Goal: Task Accomplishment & Management: Manage account settings

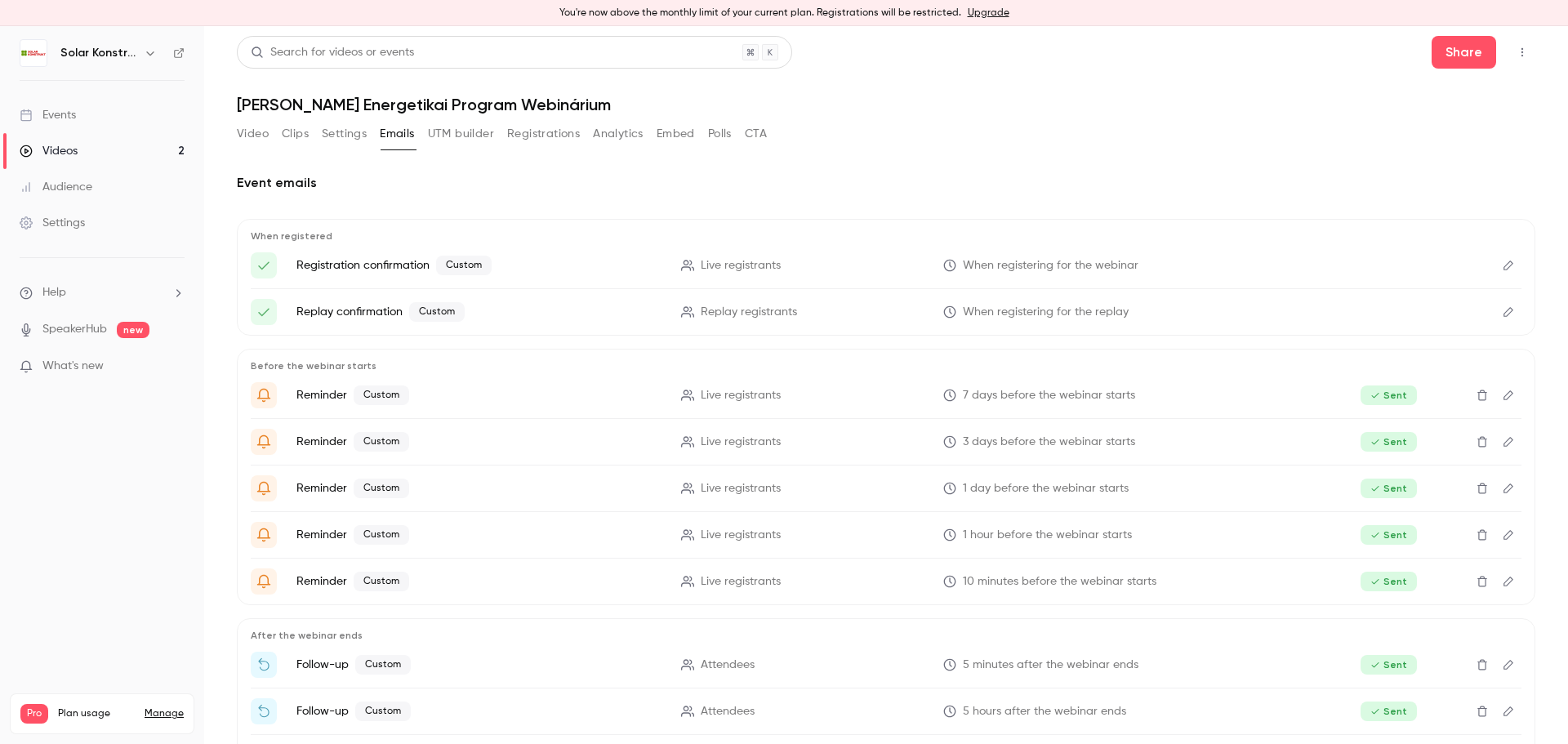
scroll to position [216, 0]
click at [561, 136] on button "Registrations" at bounding box center [543, 133] width 72 height 26
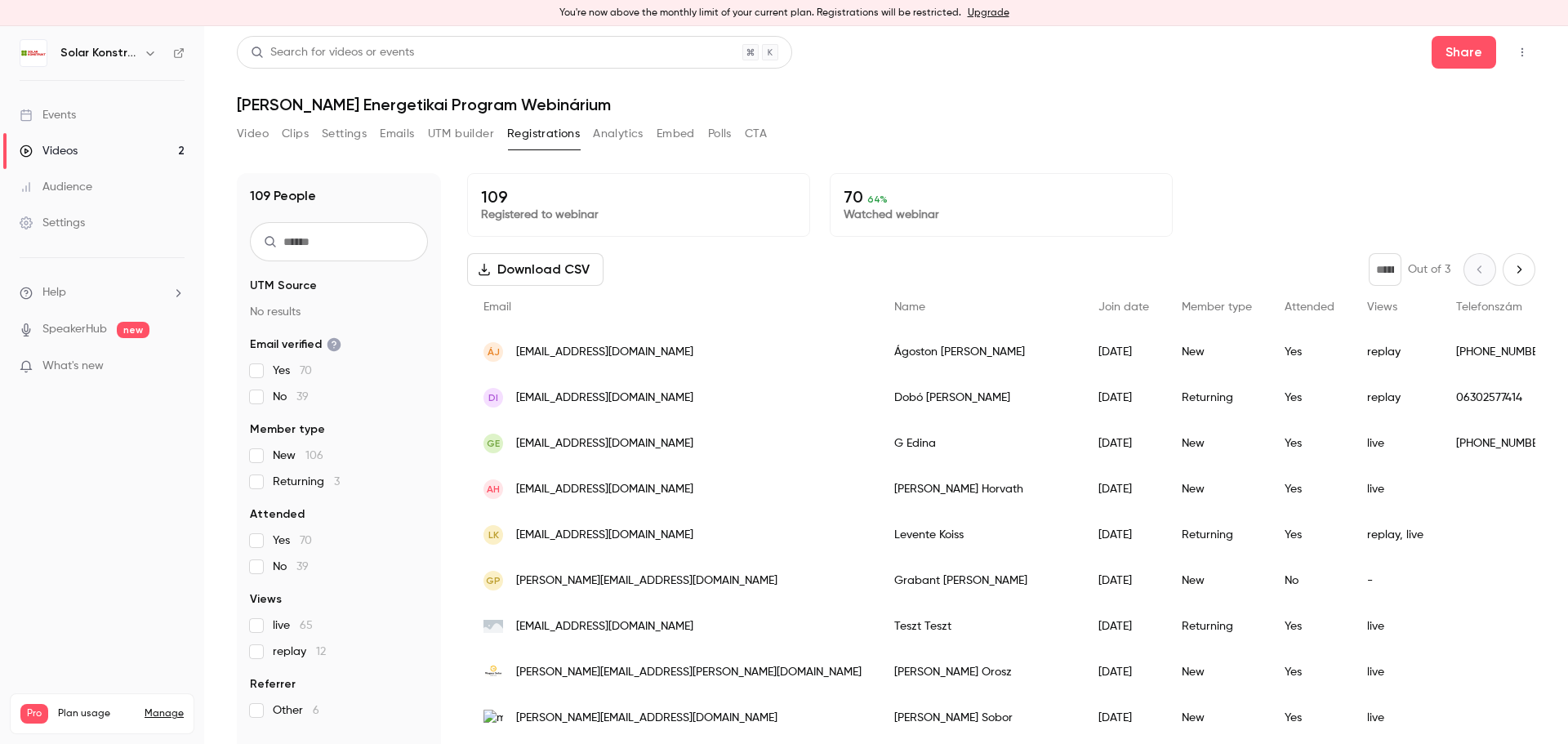
click at [604, 136] on button "Analytics" at bounding box center [618, 133] width 51 height 26
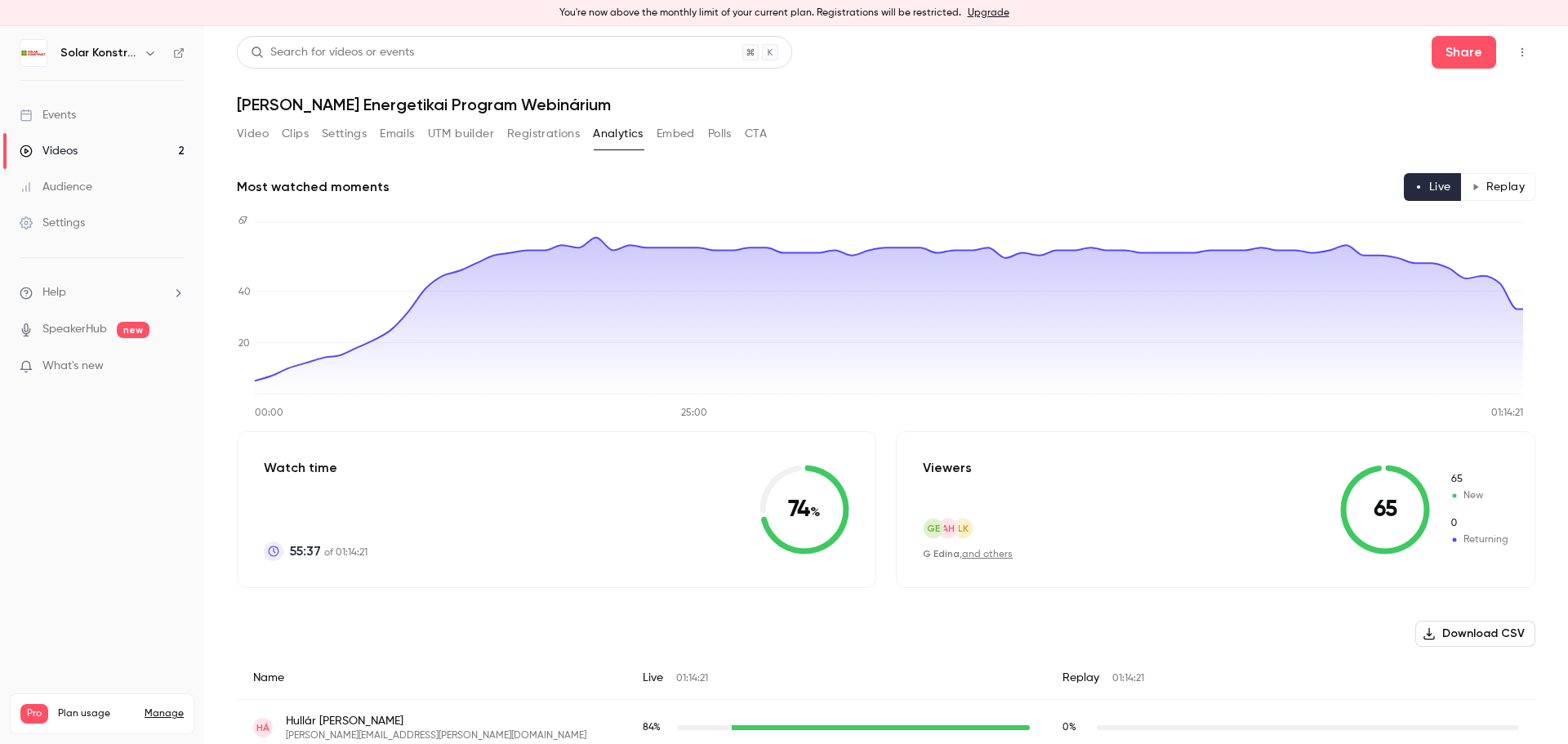
click at [752, 129] on button "CTA" at bounding box center [756, 133] width 22 height 26
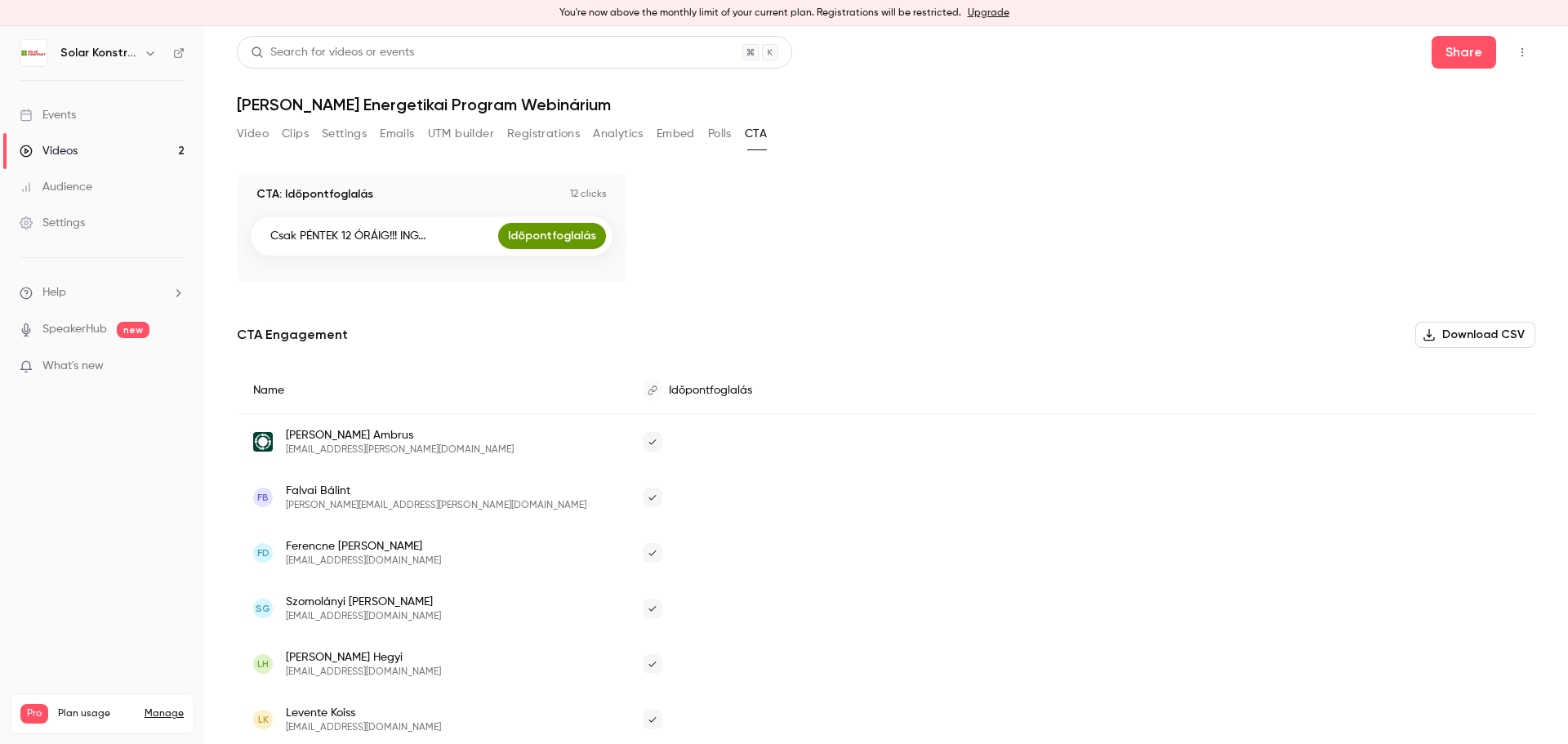
click at [725, 136] on button "Polls" at bounding box center [720, 133] width 24 height 26
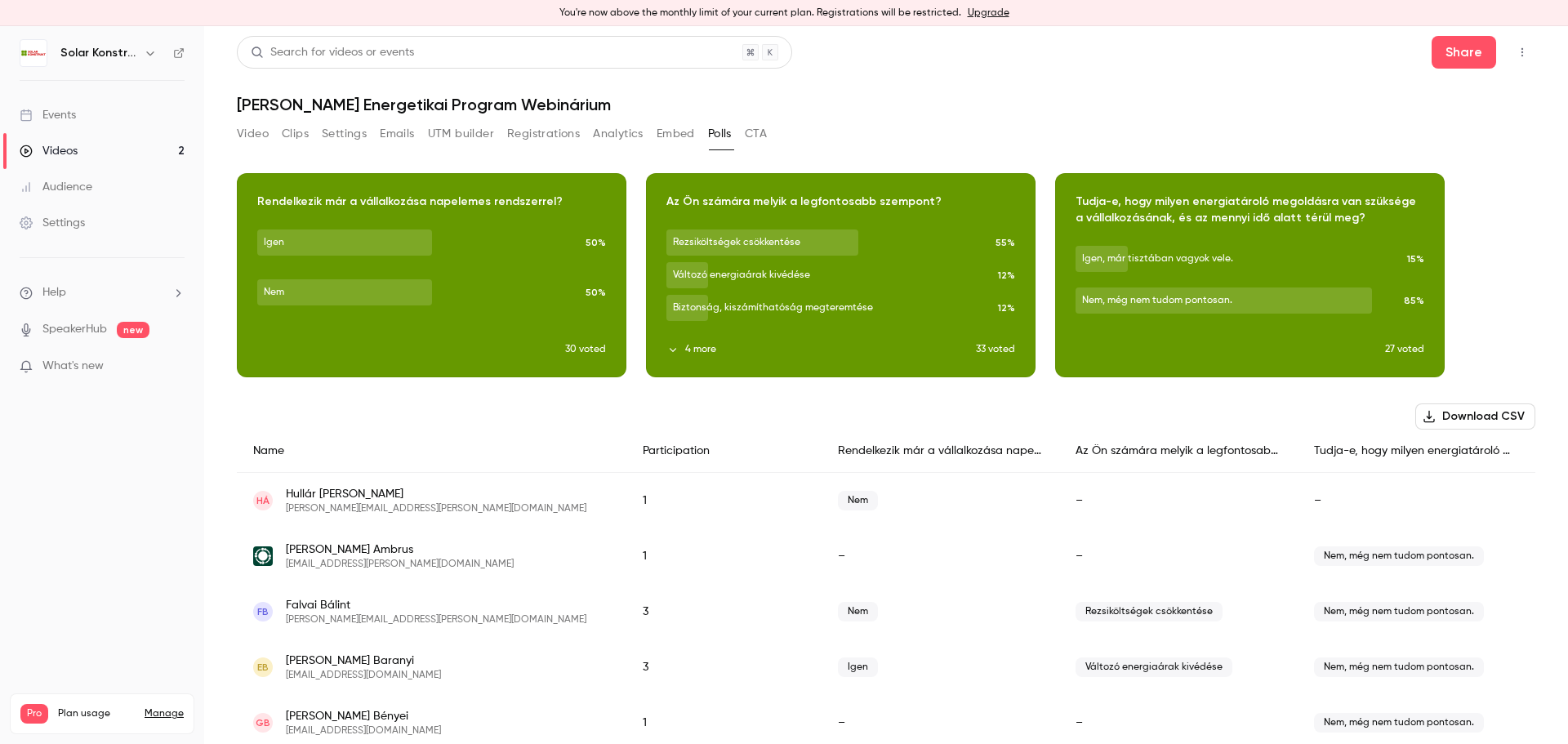
click at [665, 129] on button "Embed" at bounding box center [676, 133] width 39 height 26
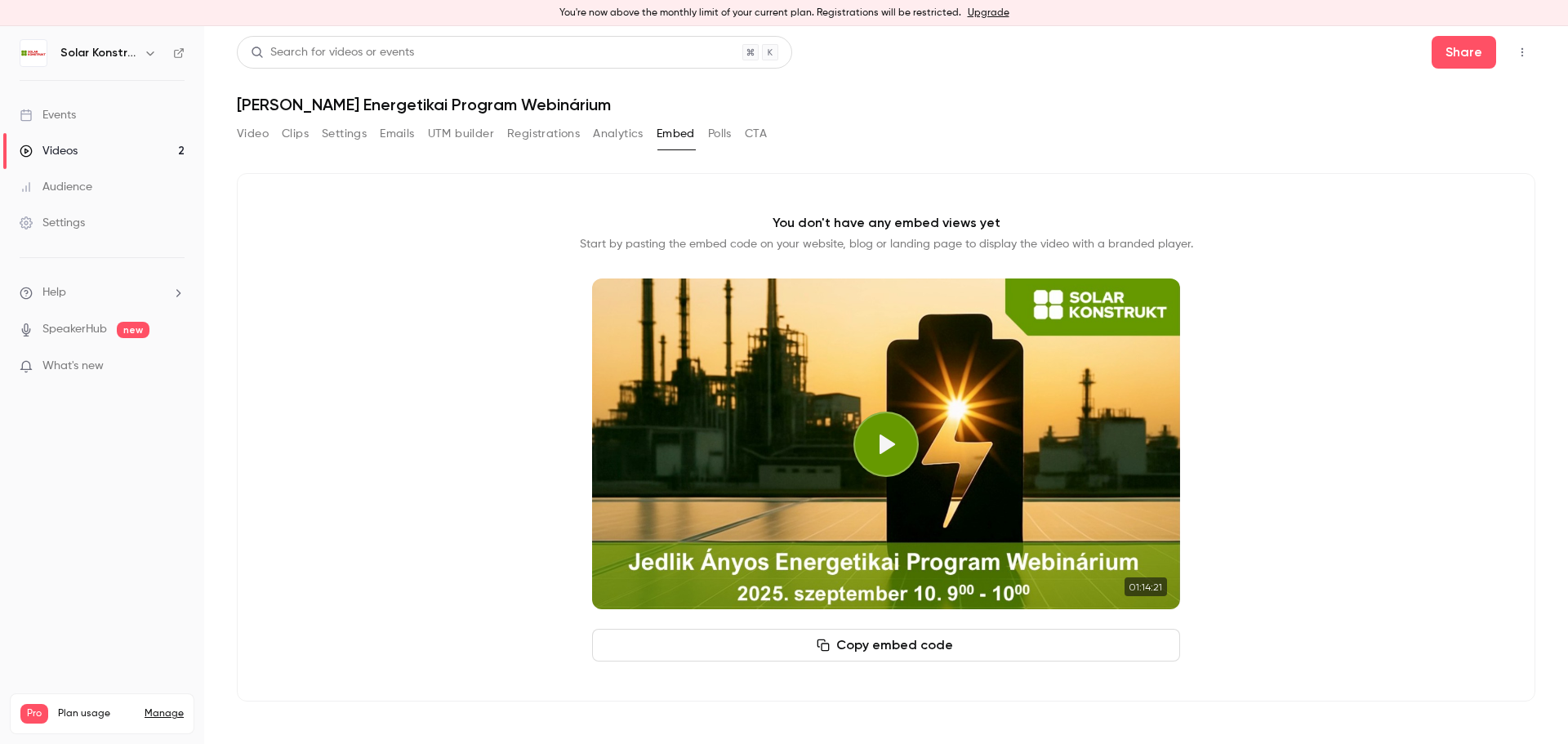
click at [985, 648] on button "Copy embed code" at bounding box center [886, 645] width 588 height 33
click at [405, 137] on button "Emails" at bounding box center [397, 133] width 35 height 26
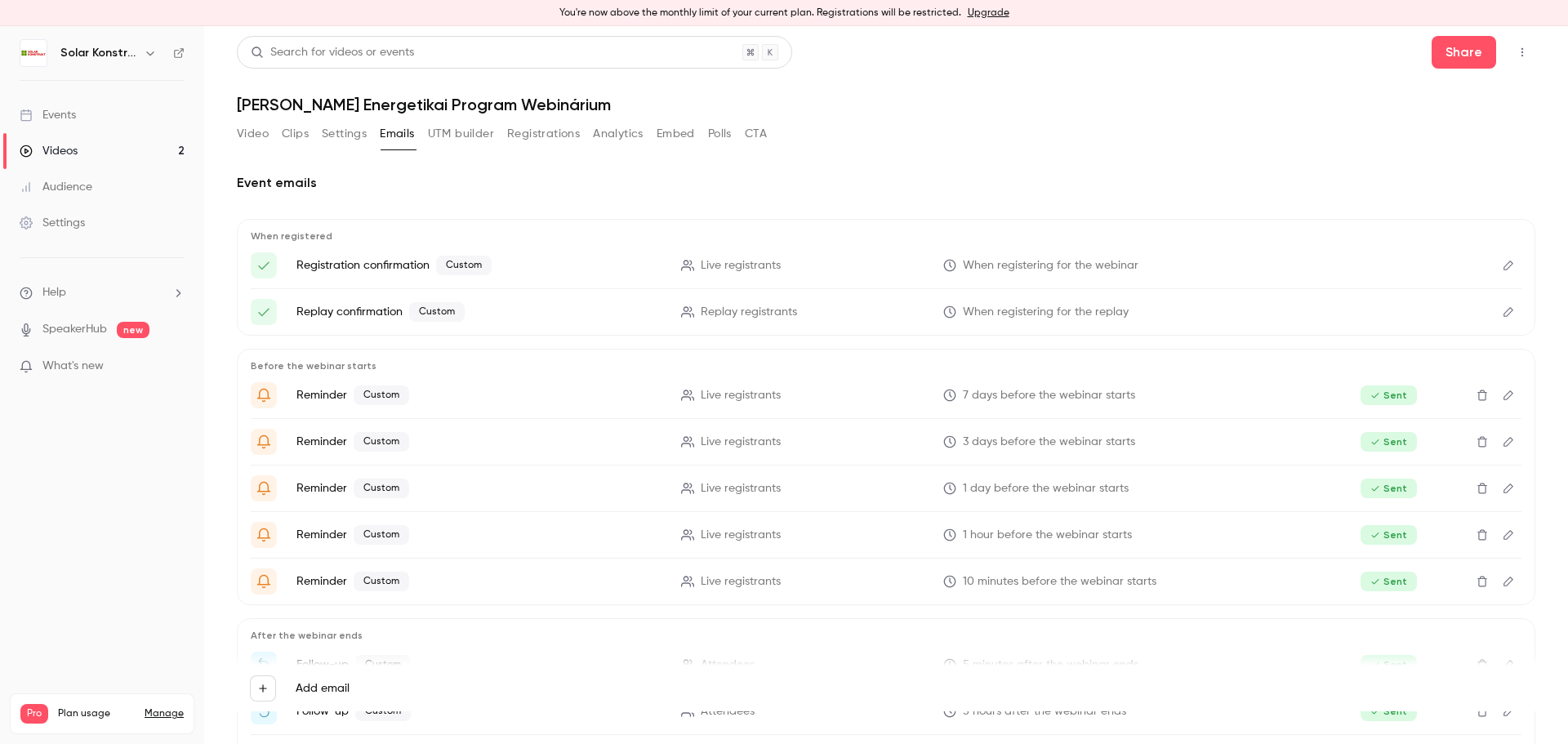
click at [693, 140] on button "Embed" at bounding box center [676, 133] width 39 height 26
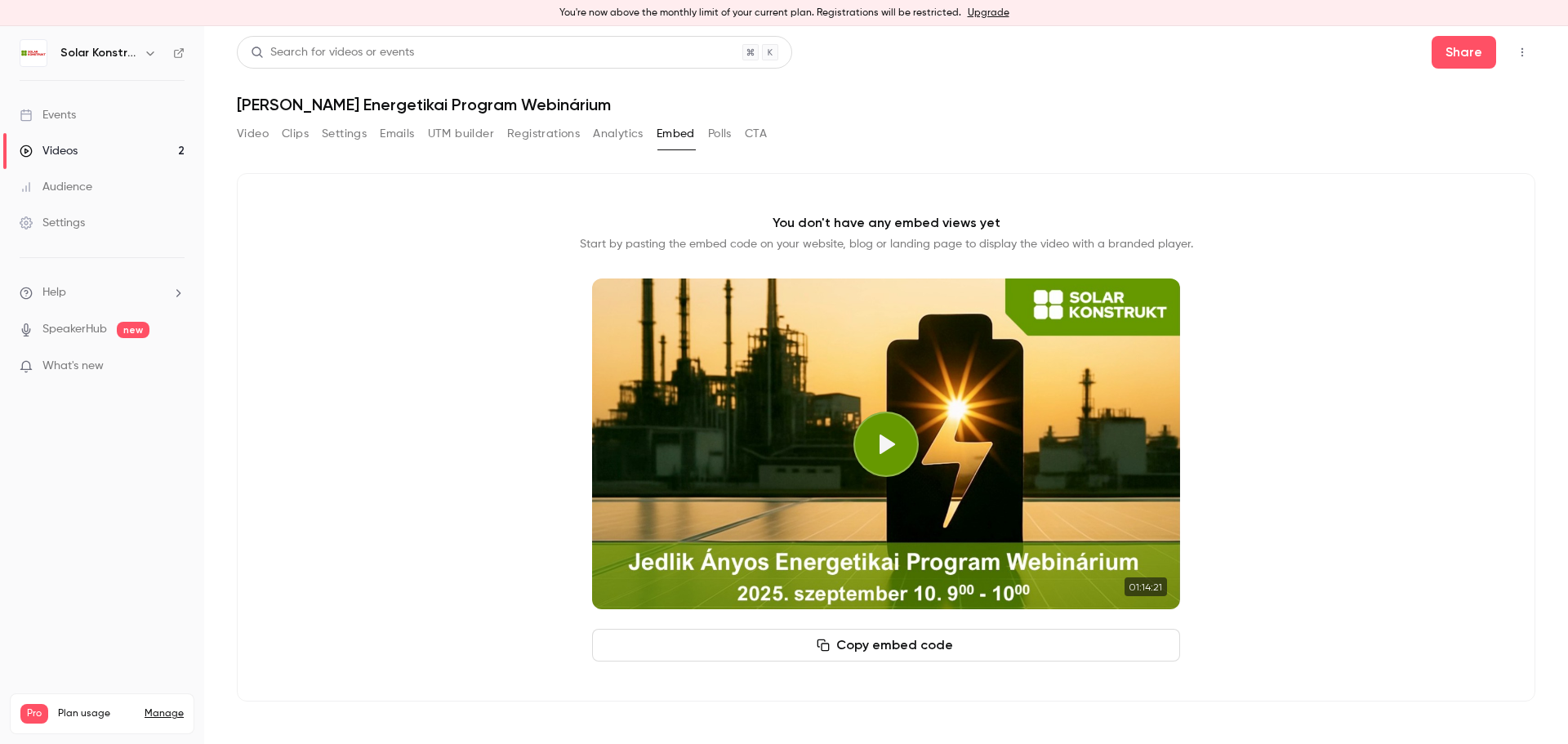
click at [611, 139] on button "Analytics" at bounding box center [618, 133] width 51 height 26
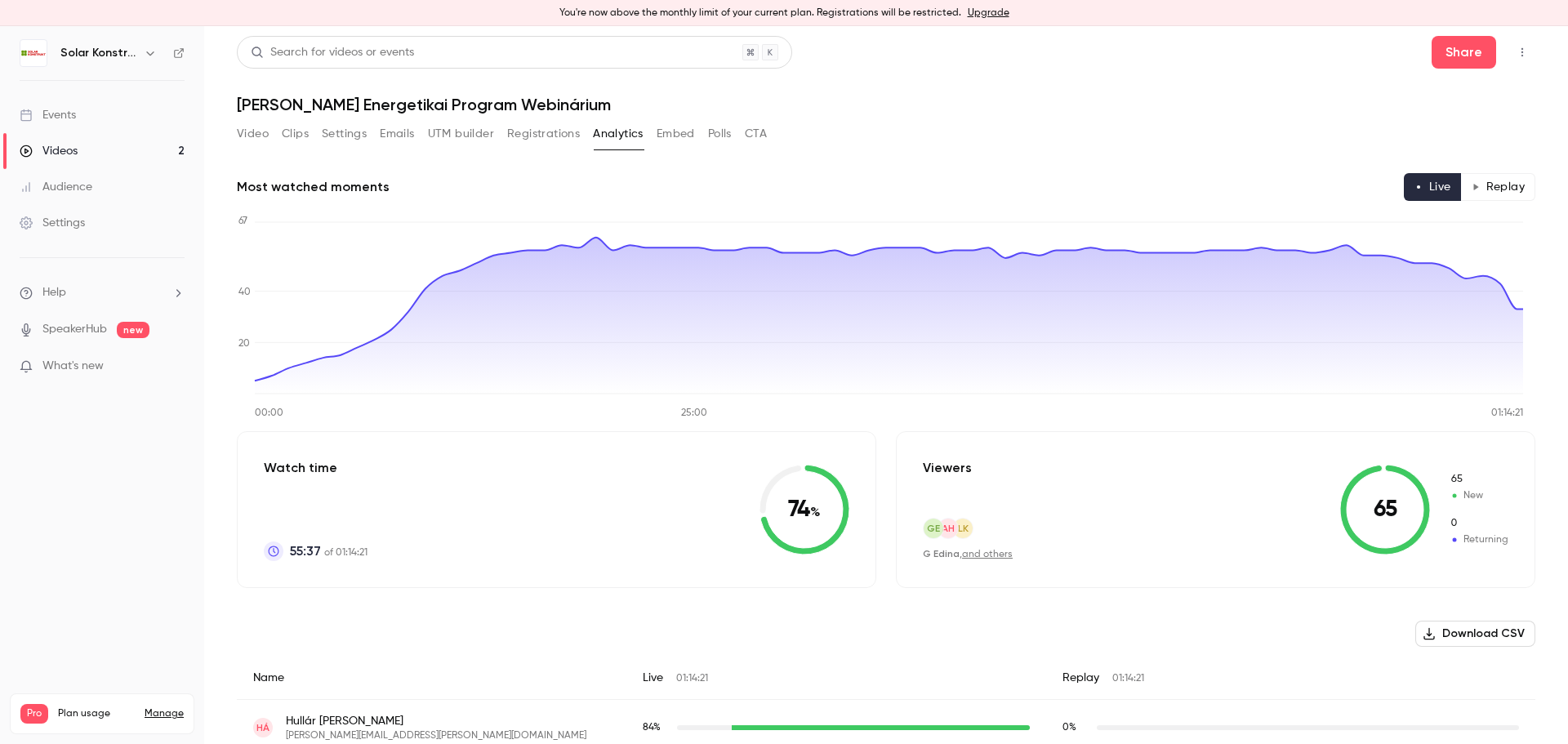
click at [474, 136] on button "UTM builder" at bounding box center [461, 133] width 66 height 26
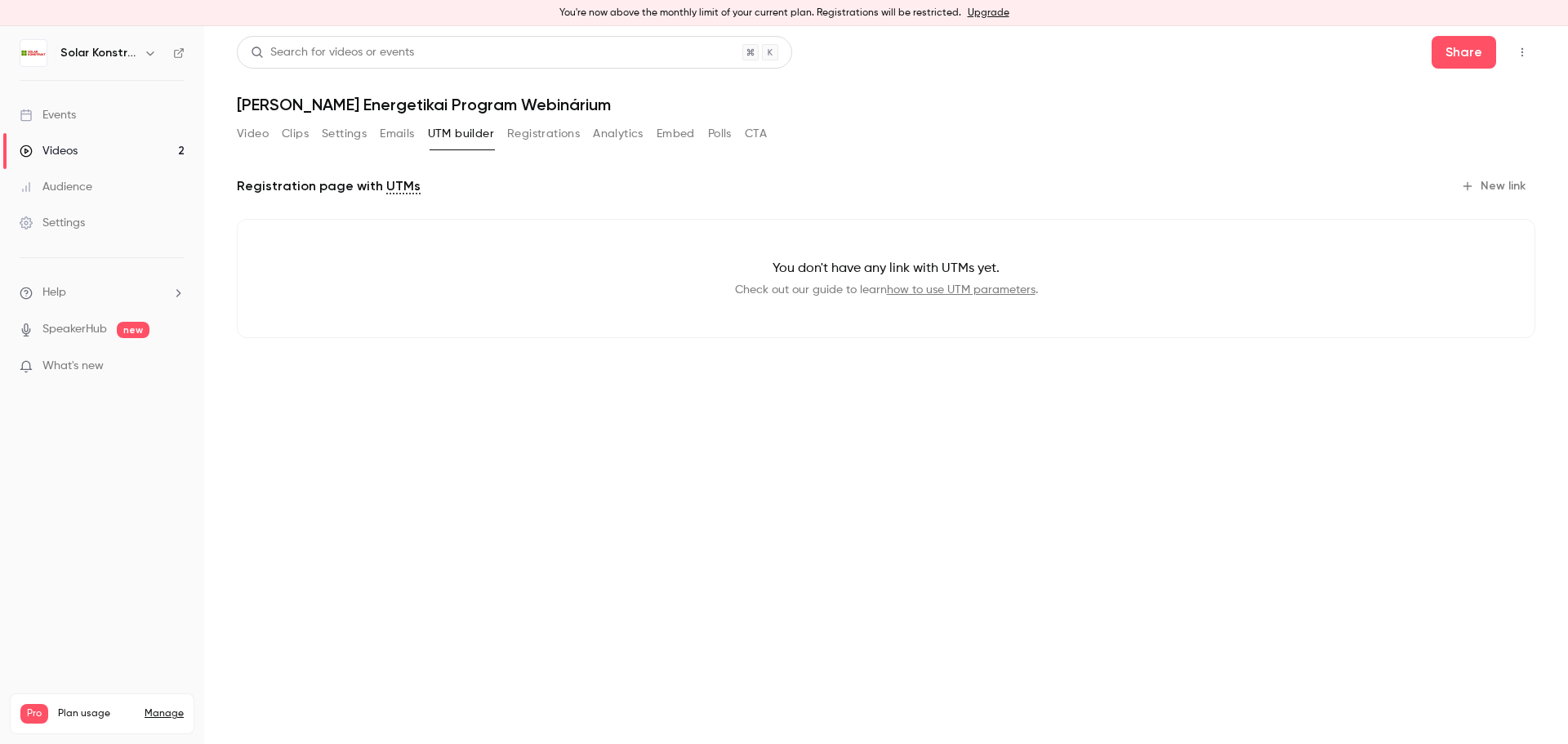
click at [474, 136] on button "UTM builder" at bounding box center [461, 133] width 66 height 26
click at [767, 137] on button "CTA" at bounding box center [756, 133] width 22 height 26
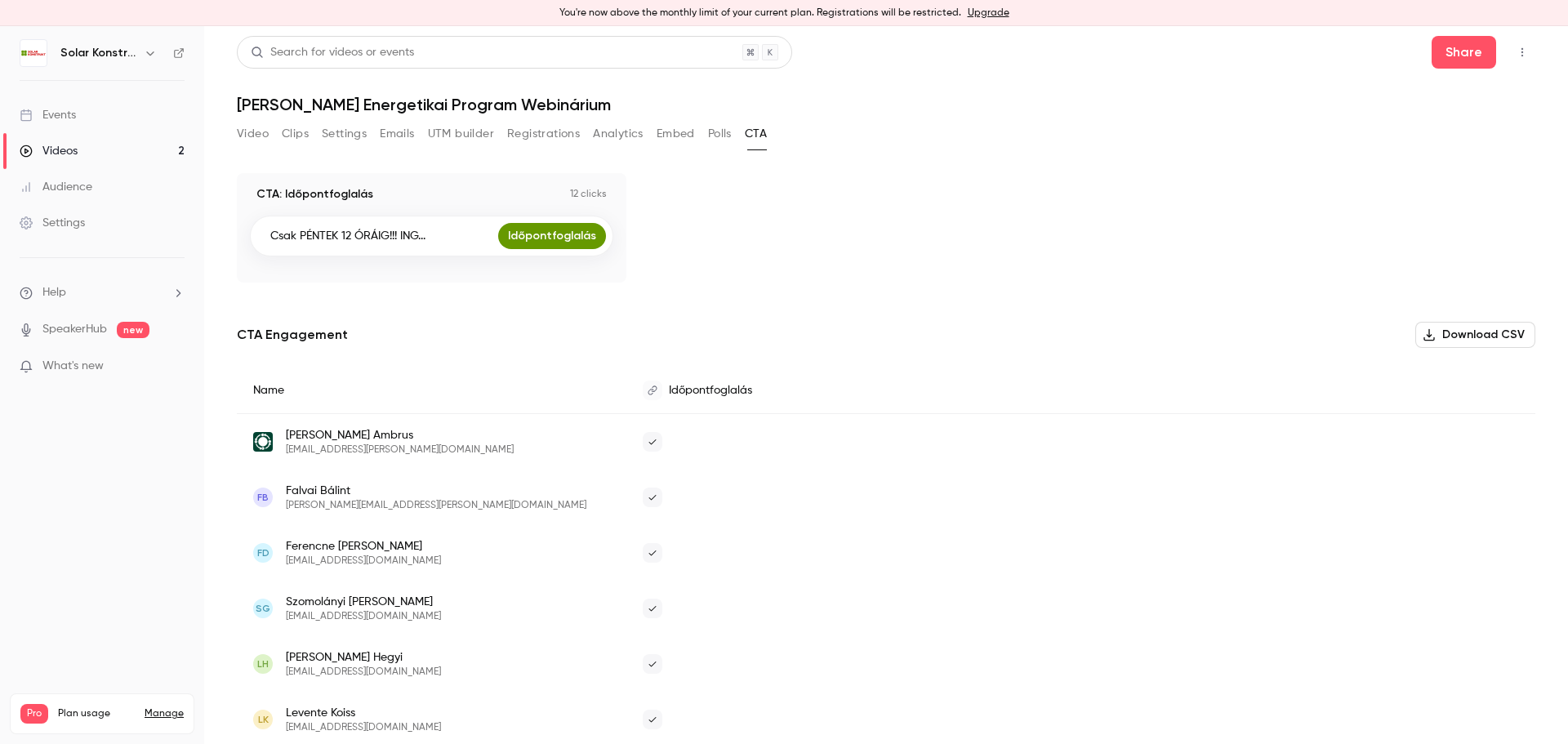
click at [445, 131] on button "UTM builder" at bounding box center [461, 133] width 66 height 26
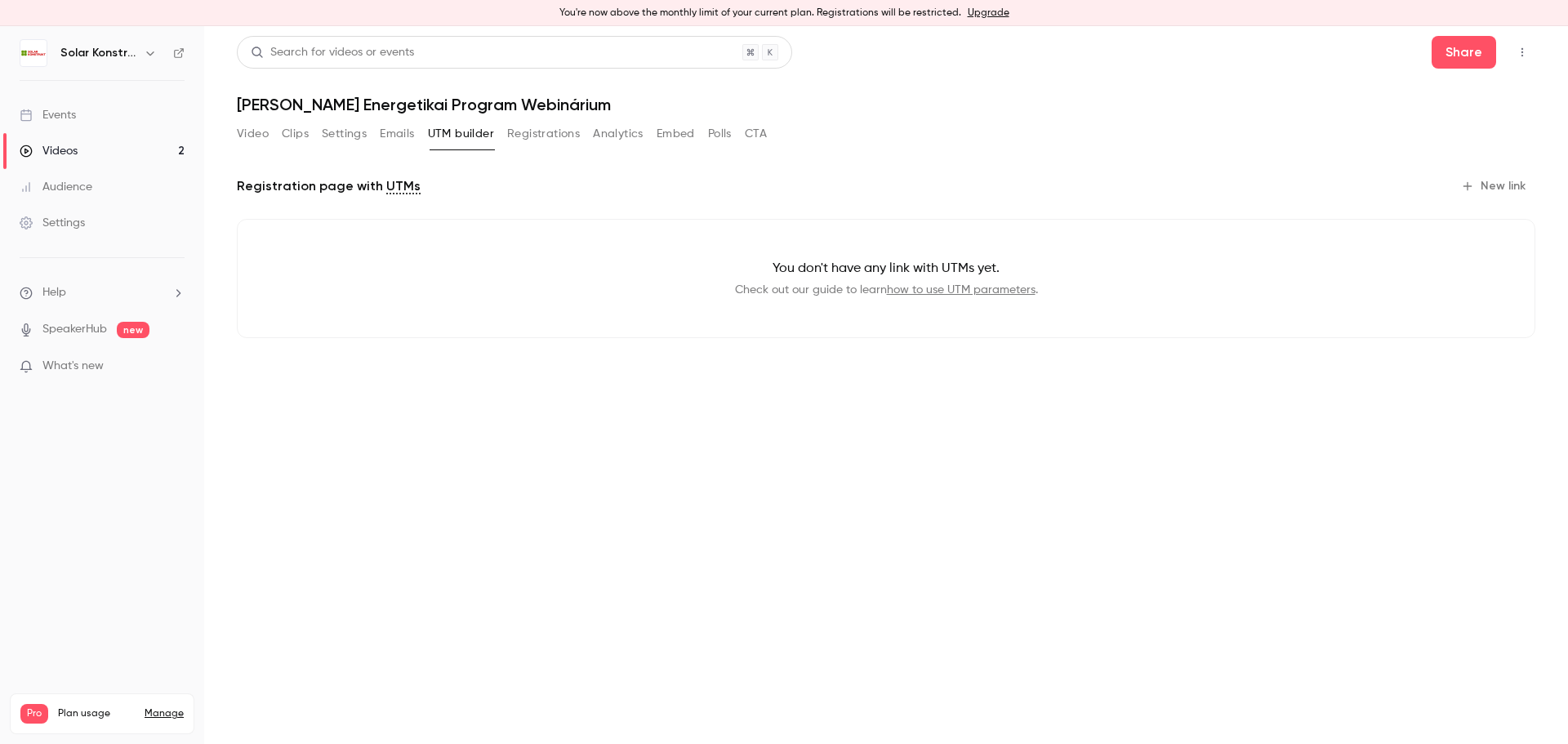
click at [393, 131] on button "Emails" at bounding box center [397, 133] width 35 height 26
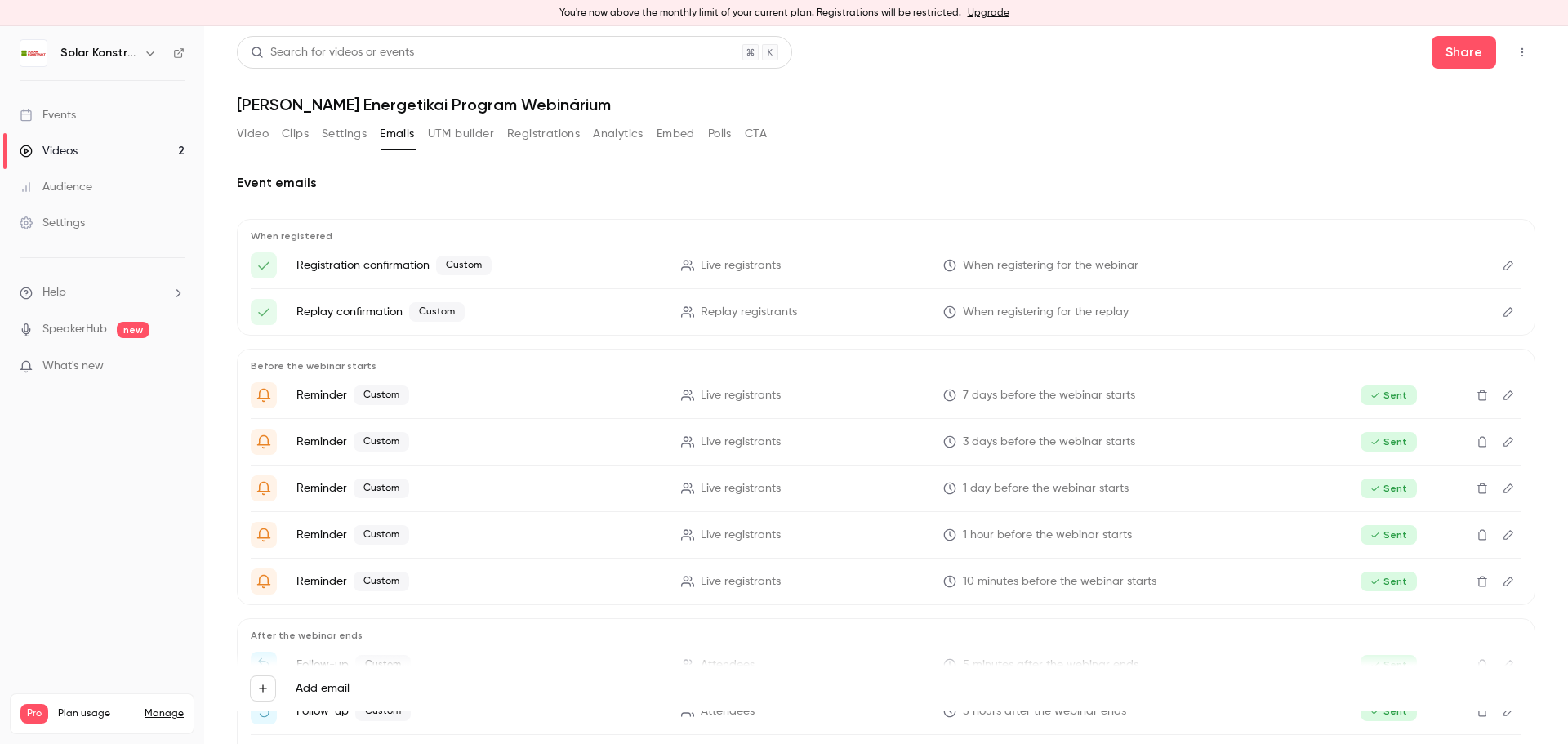
click at [757, 142] on button "CTA" at bounding box center [756, 133] width 22 height 26
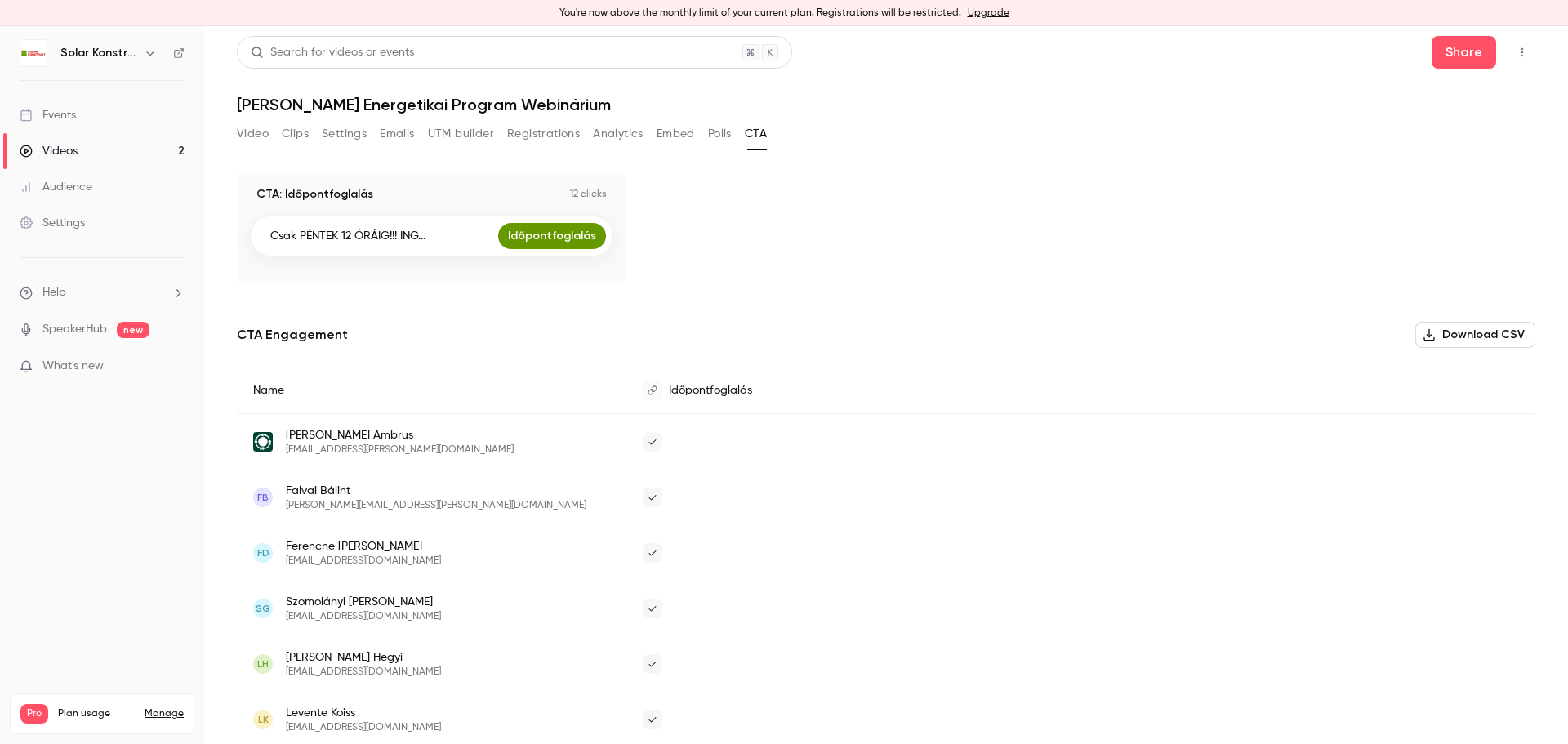
click at [539, 241] on link "Időpontfoglalás" at bounding box center [552, 236] width 108 height 26
click at [605, 137] on button "Analytics" at bounding box center [618, 133] width 51 height 26
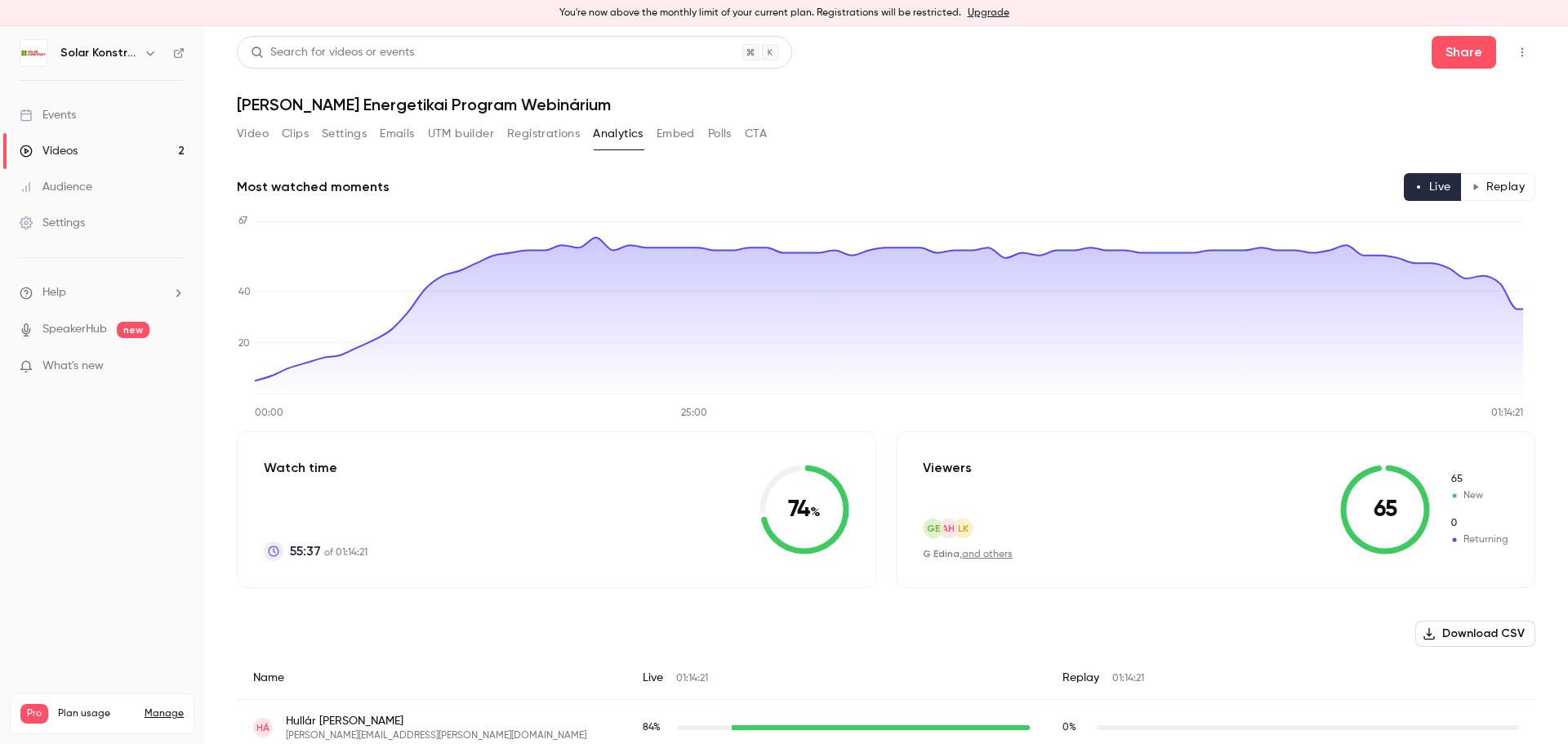
click at [721, 136] on button "Polls" at bounding box center [720, 133] width 24 height 26
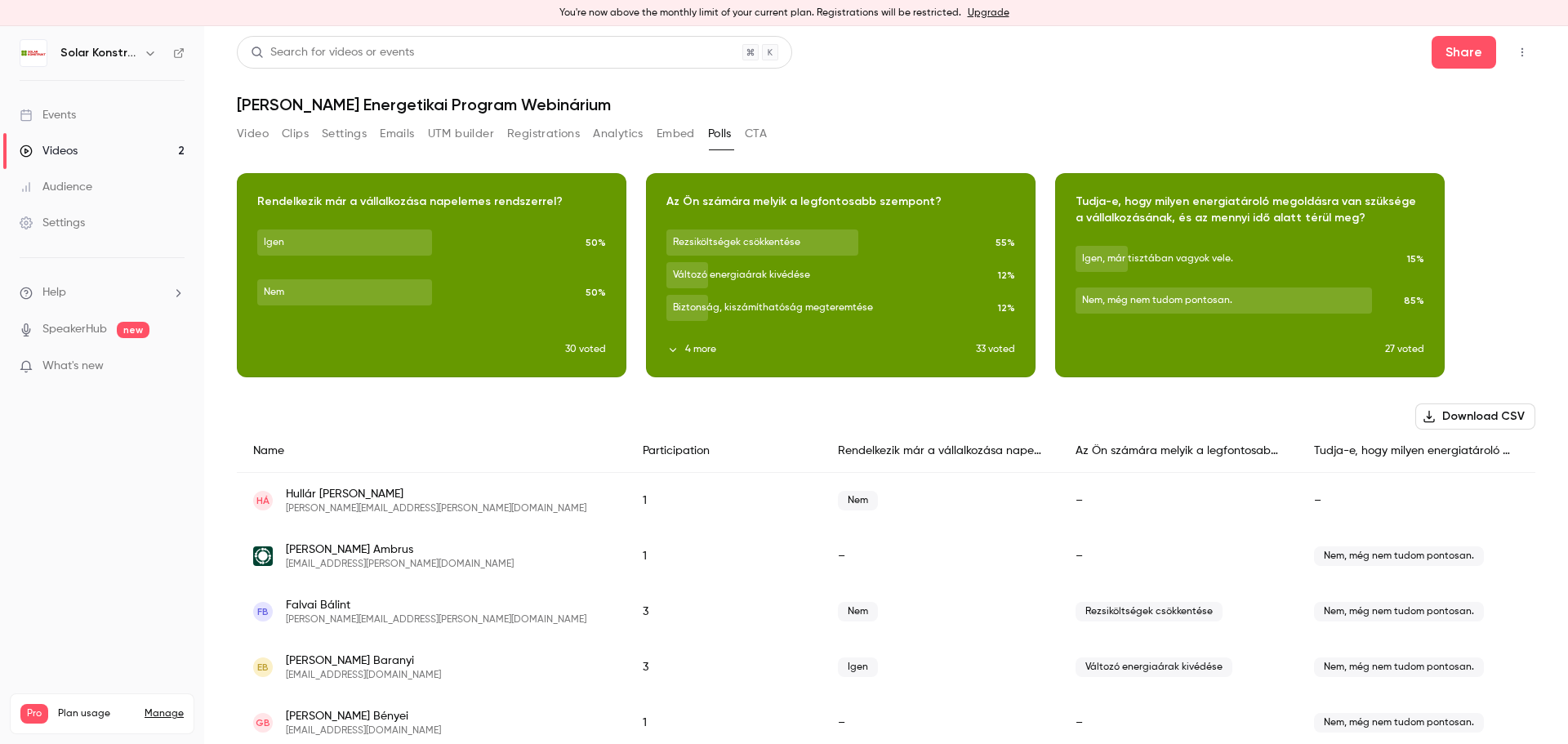
click at [547, 140] on button "Registrations" at bounding box center [543, 133] width 72 height 26
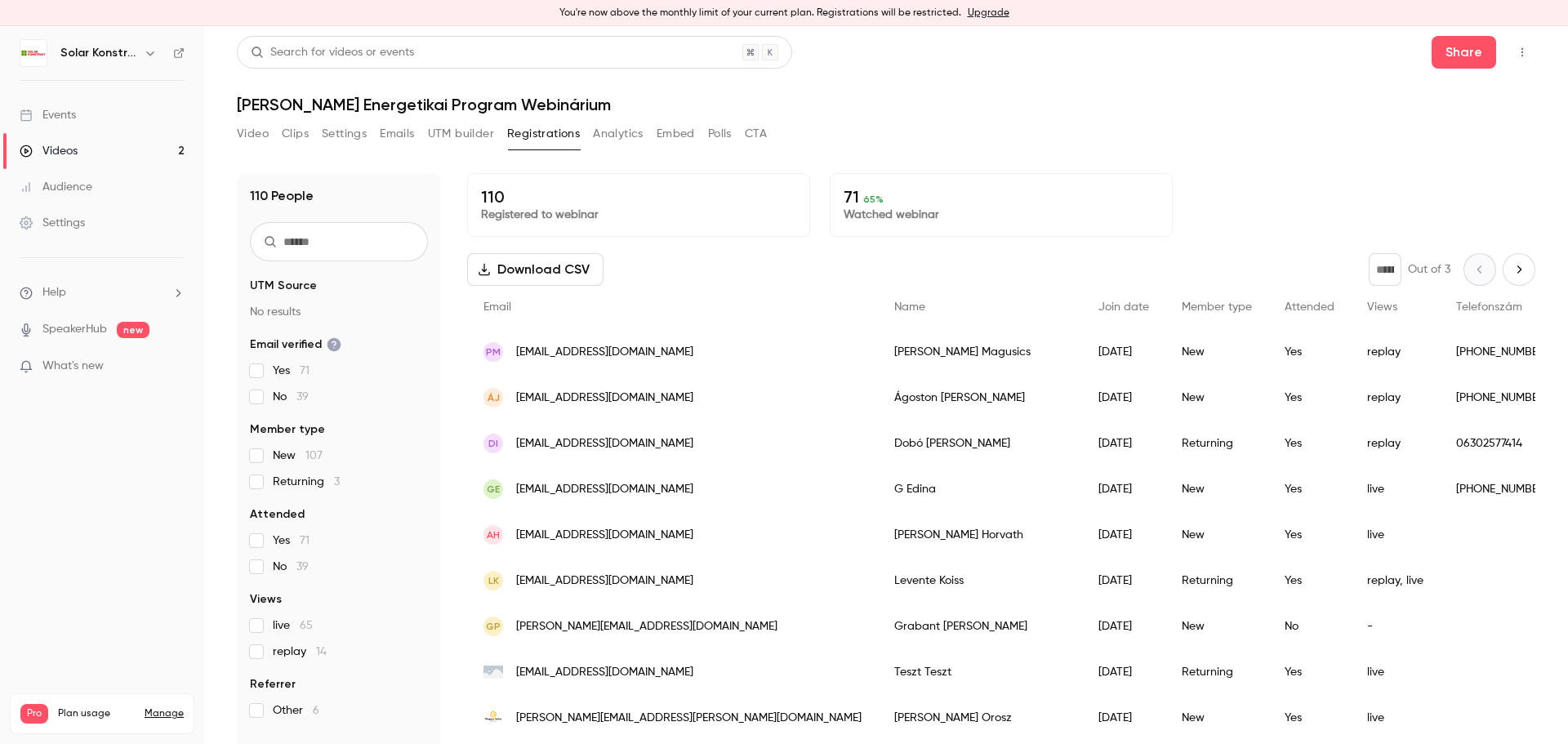
click at [622, 138] on button "Analytics" at bounding box center [618, 133] width 51 height 26
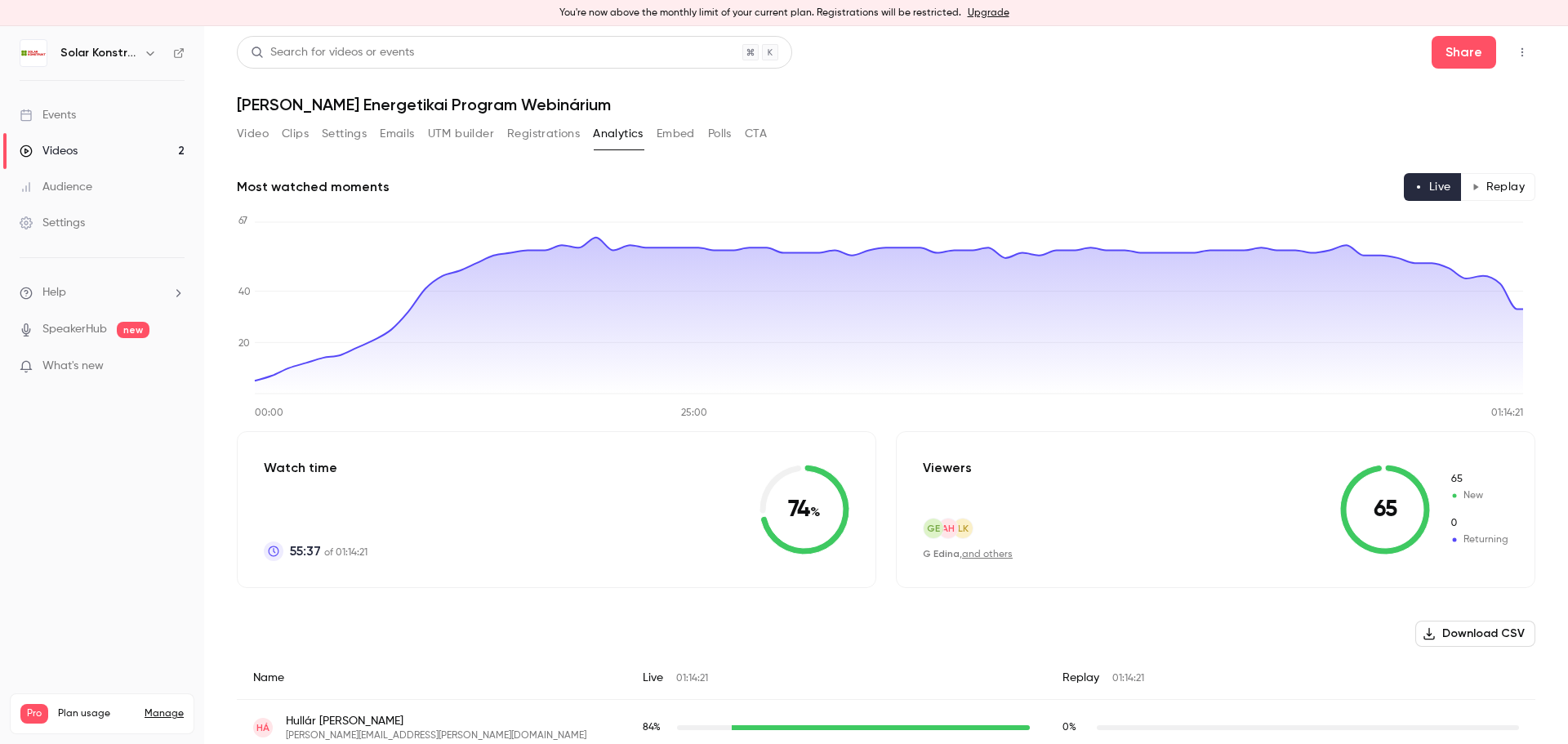
click at [233, 135] on main "Search for videos or events Share [PERSON_NAME] Energetikai Program Webinárium …" at bounding box center [886, 385] width 1363 height 718
click at [258, 140] on button "Video" at bounding box center [253, 133] width 32 height 26
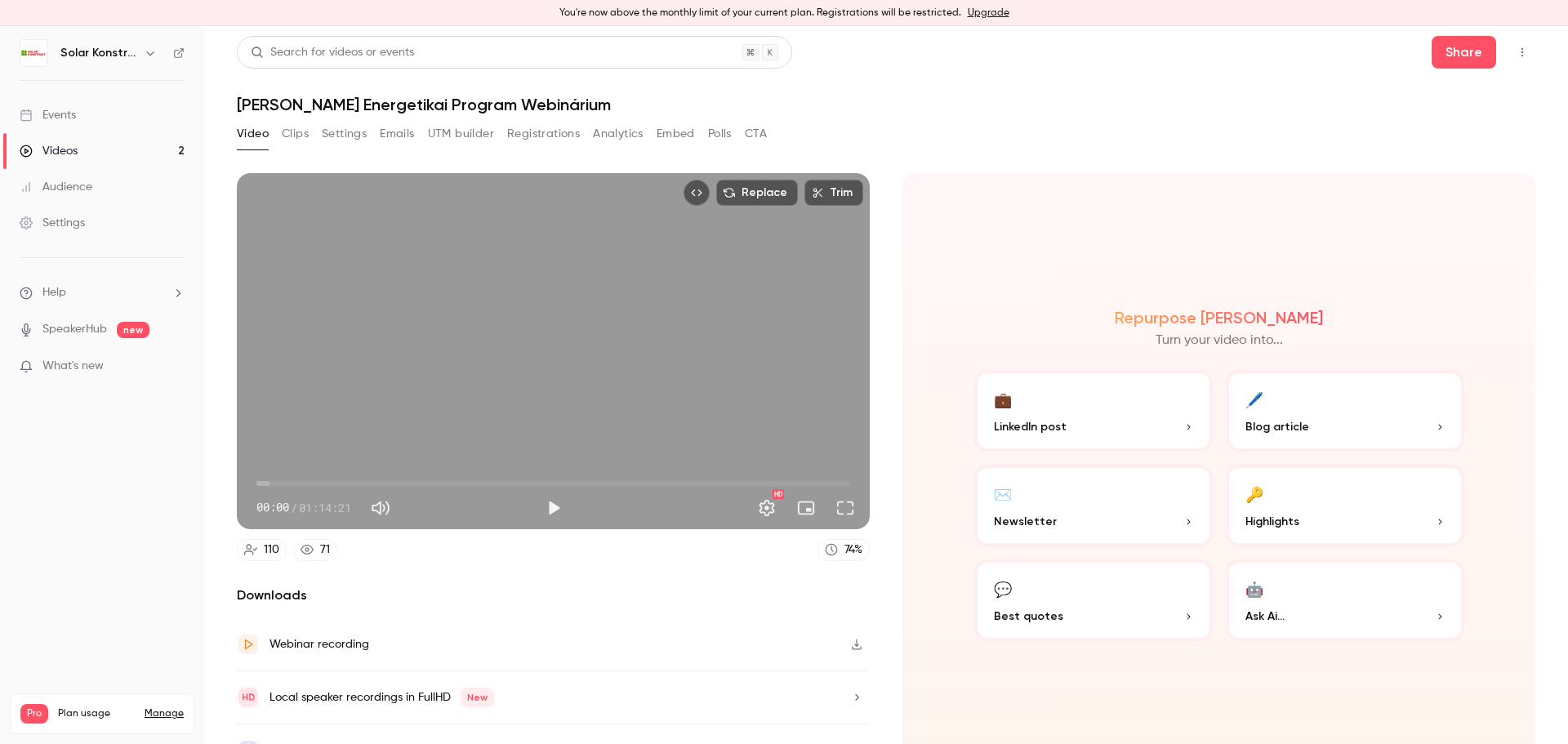
click at [625, 140] on button "Analytics" at bounding box center [618, 133] width 51 height 26
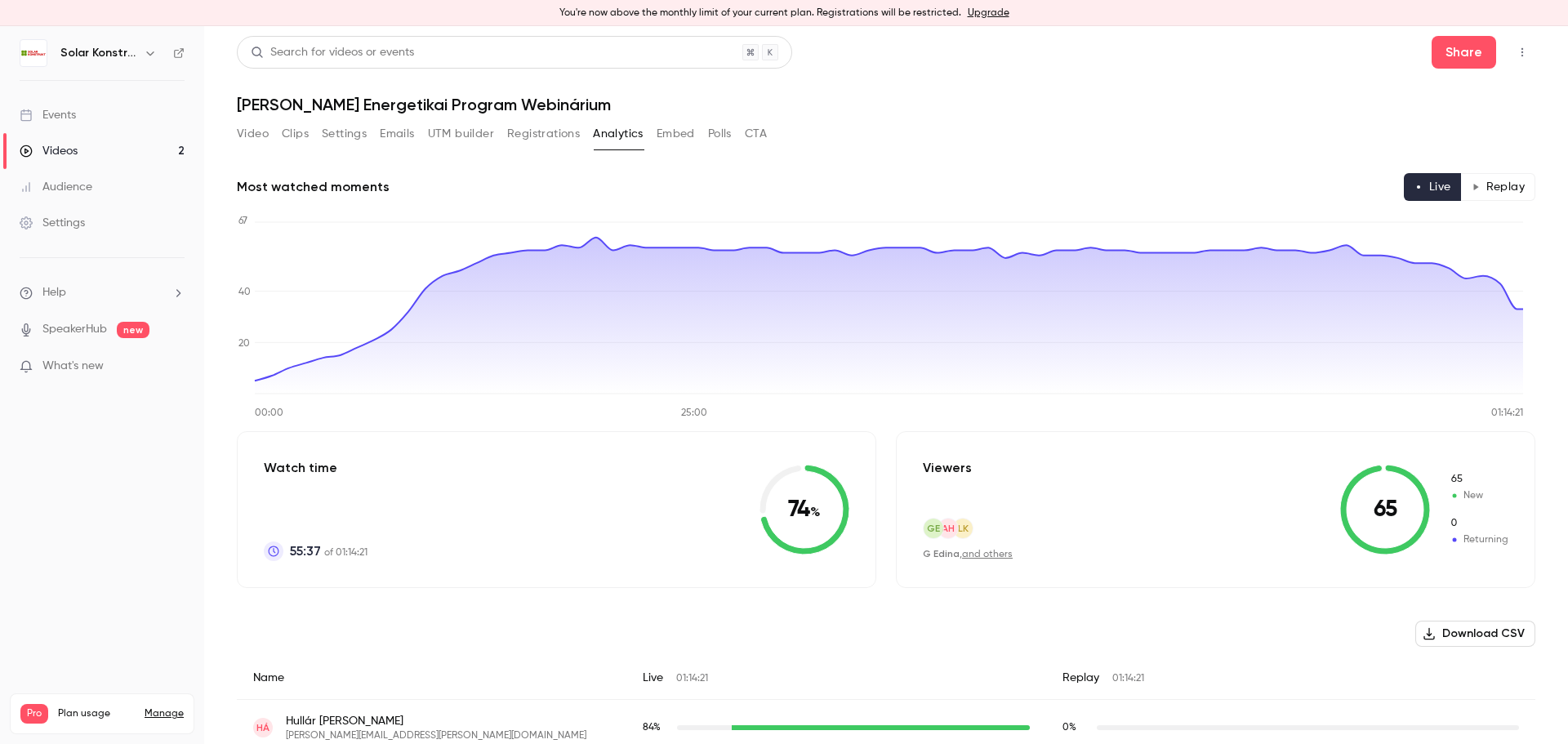
click at [756, 140] on button "CTA" at bounding box center [756, 133] width 22 height 26
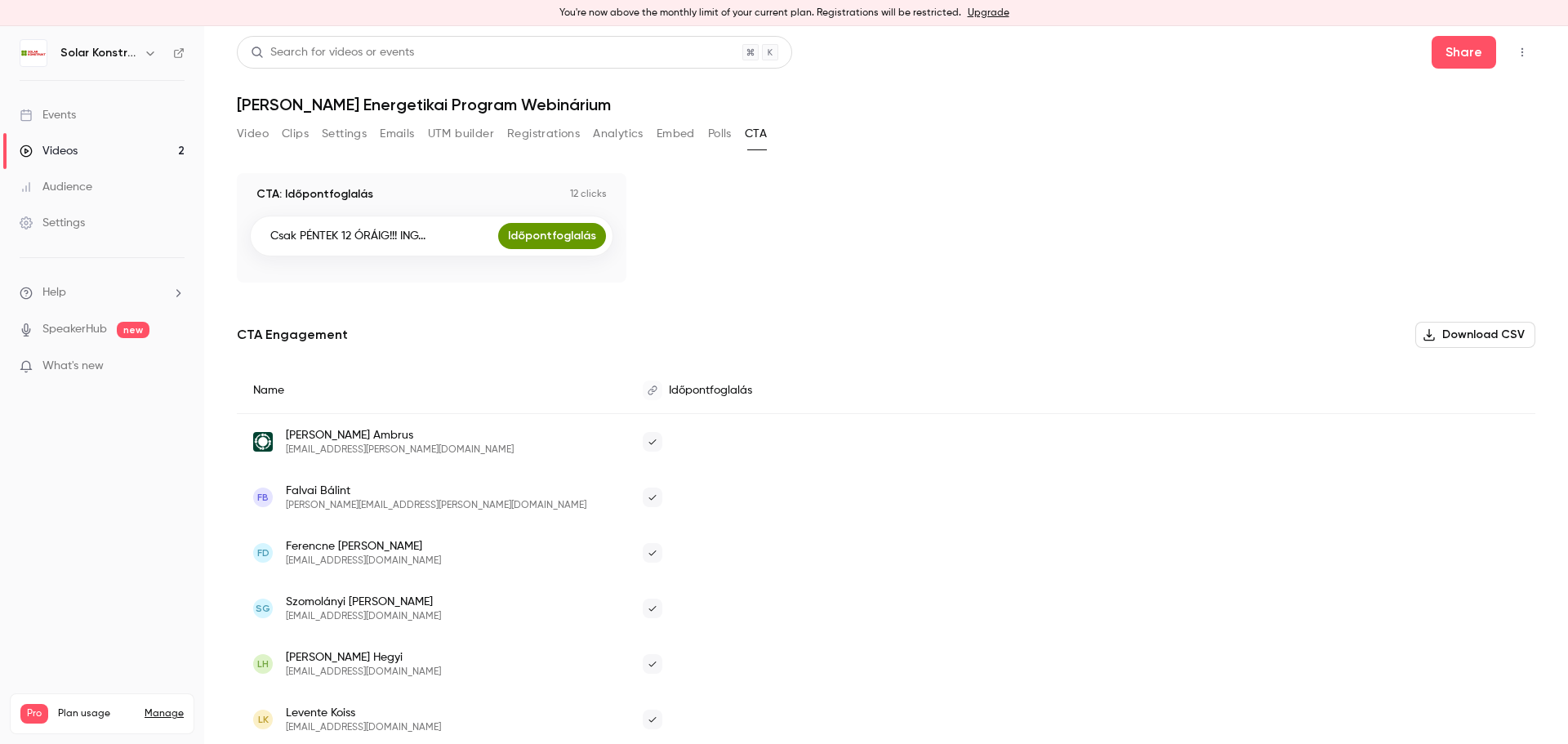
click at [725, 134] on button "Polls" at bounding box center [720, 133] width 24 height 26
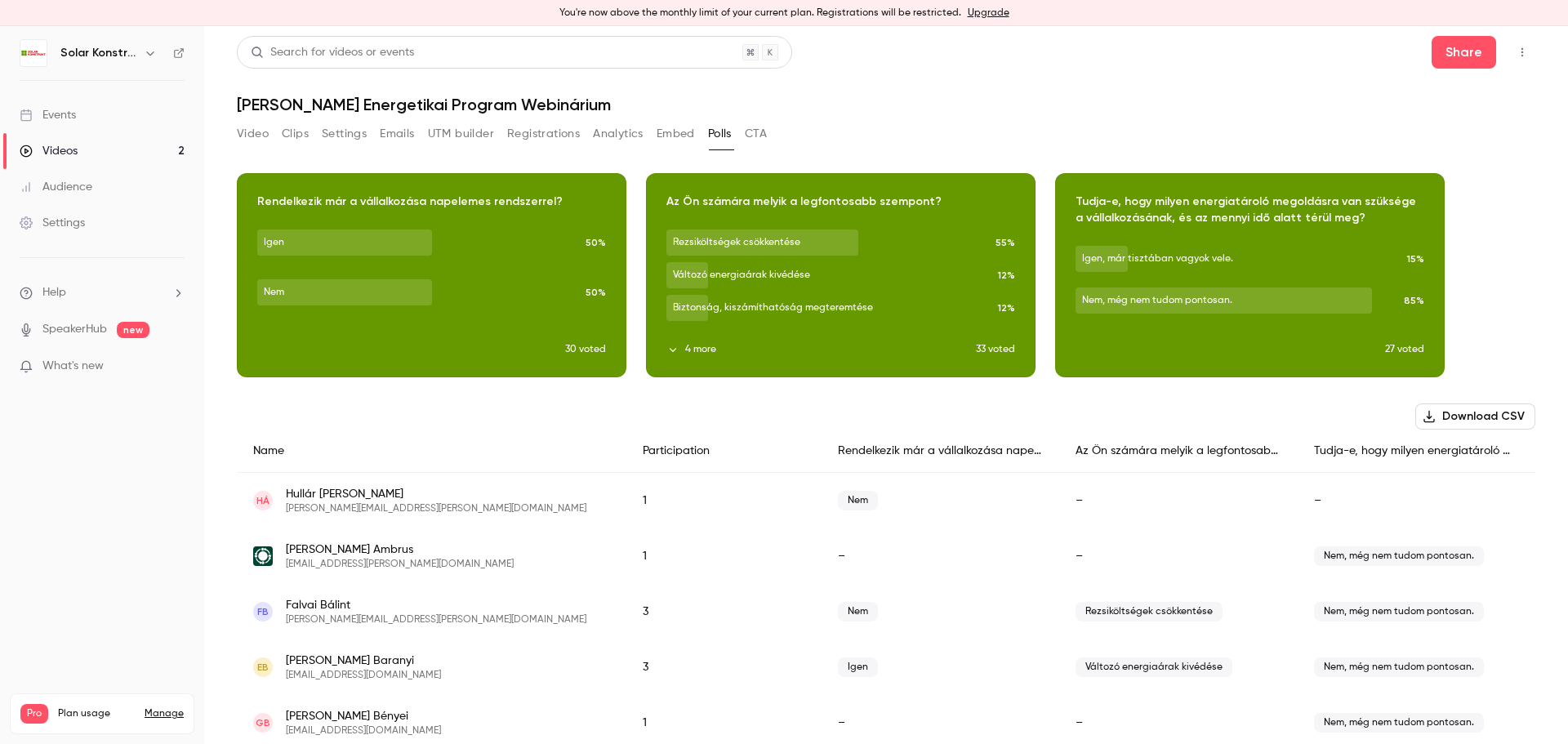
click at [266, 135] on button "Video" at bounding box center [253, 133] width 32 height 26
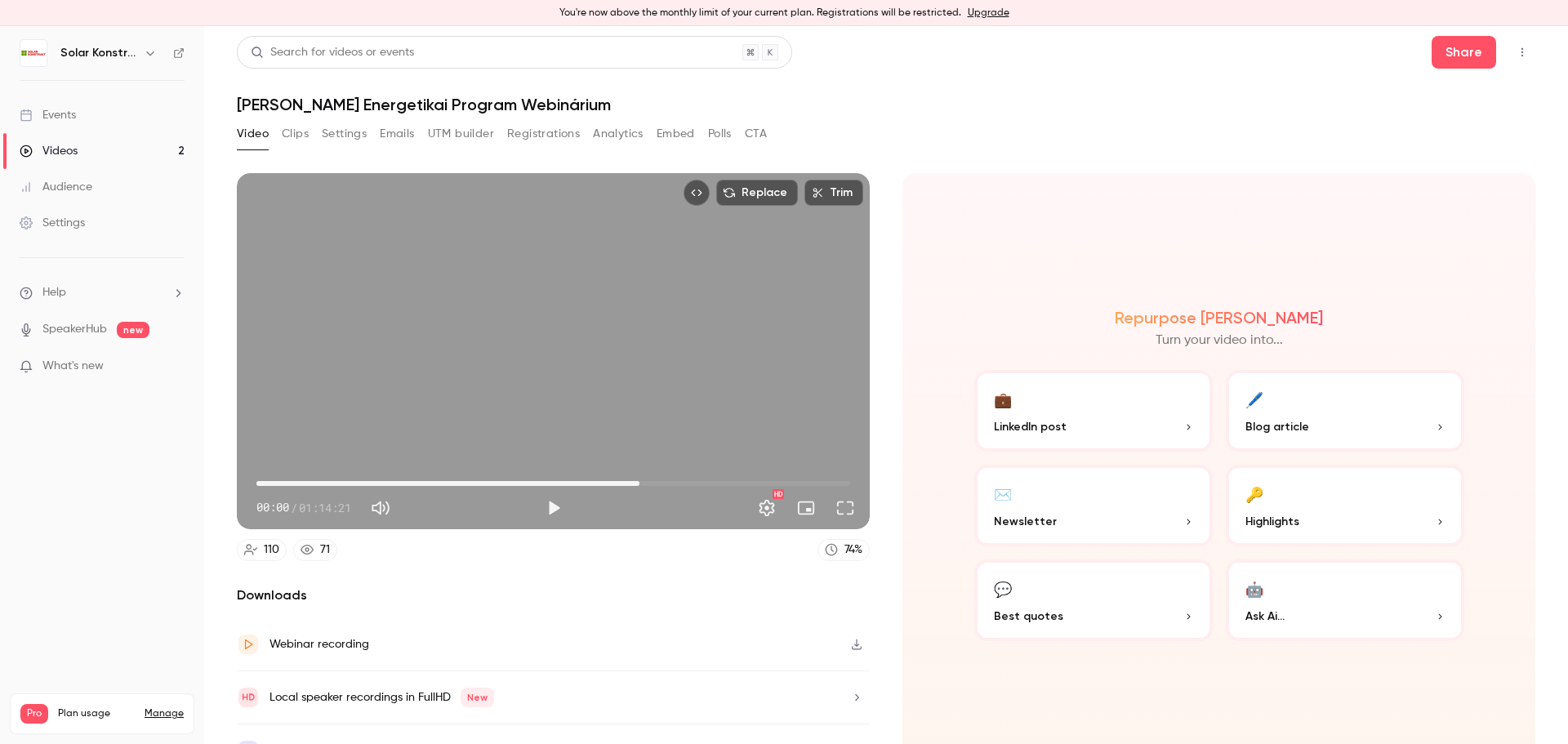
click at [635, 488] on span "47:57" at bounding box center [553, 483] width 594 height 26
click at [707, 481] on span "47:57" at bounding box center [553, 483] width 594 height 26
click at [749, 481] on span "57:03" at bounding box center [553, 483] width 594 height 26
click at [794, 481] on span "01:08:00" at bounding box center [553, 483] width 594 height 26
click at [699, 479] on span "56:01" at bounding box center [553, 483] width 594 height 26
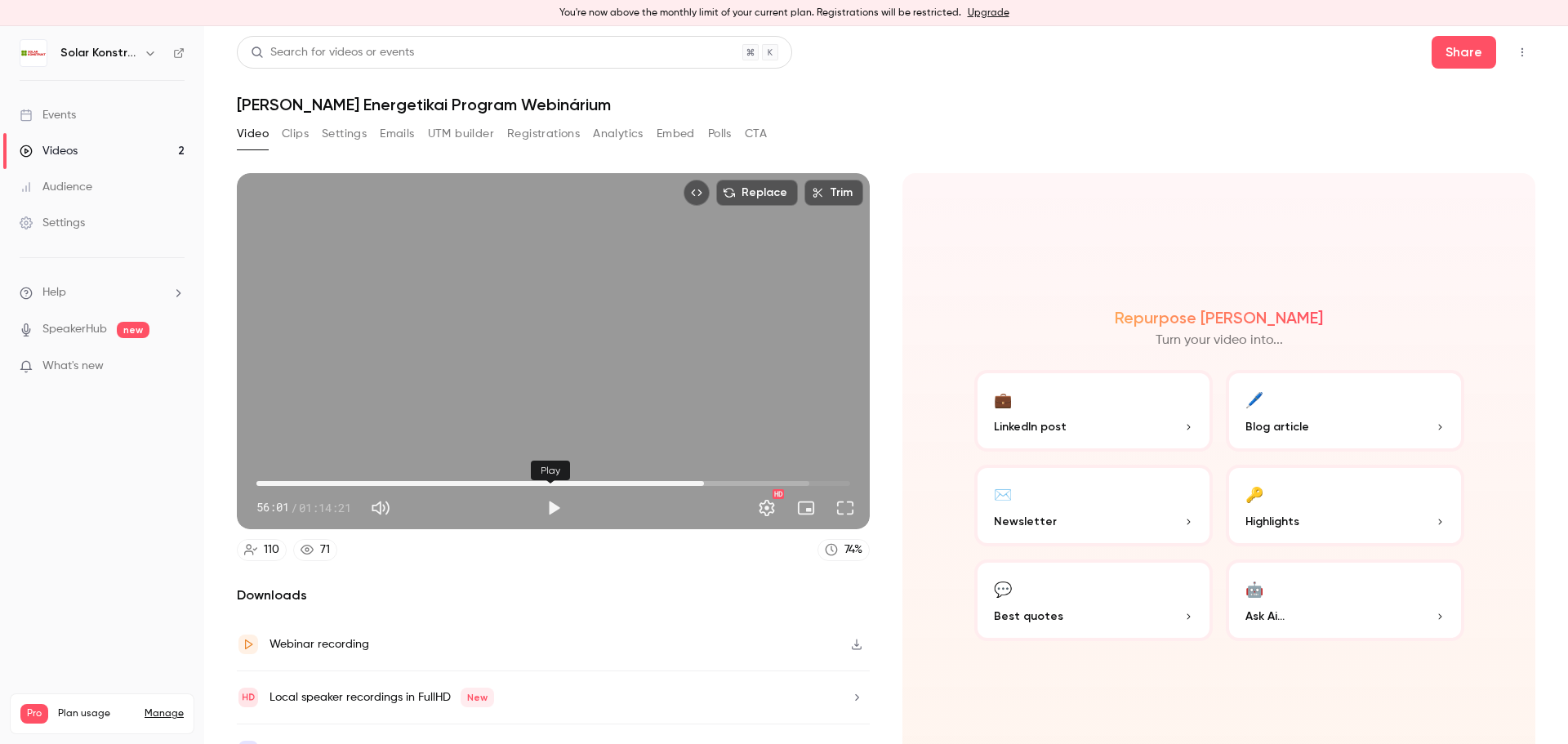
click at [550, 509] on button "Play" at bounding box center [554, 507] width 33 height 33
click at [731, 479] on span "01:00:09" at bounding box center [553, 483] width 594 height 26
click at [554, 515] on button "Pause" at bounding box center [554, 507] width 33 height 33
type input "******"
click at [137, 56] on div "Solar Konstrukt Kft." at bounding box center [110, 52] width 99 height 19
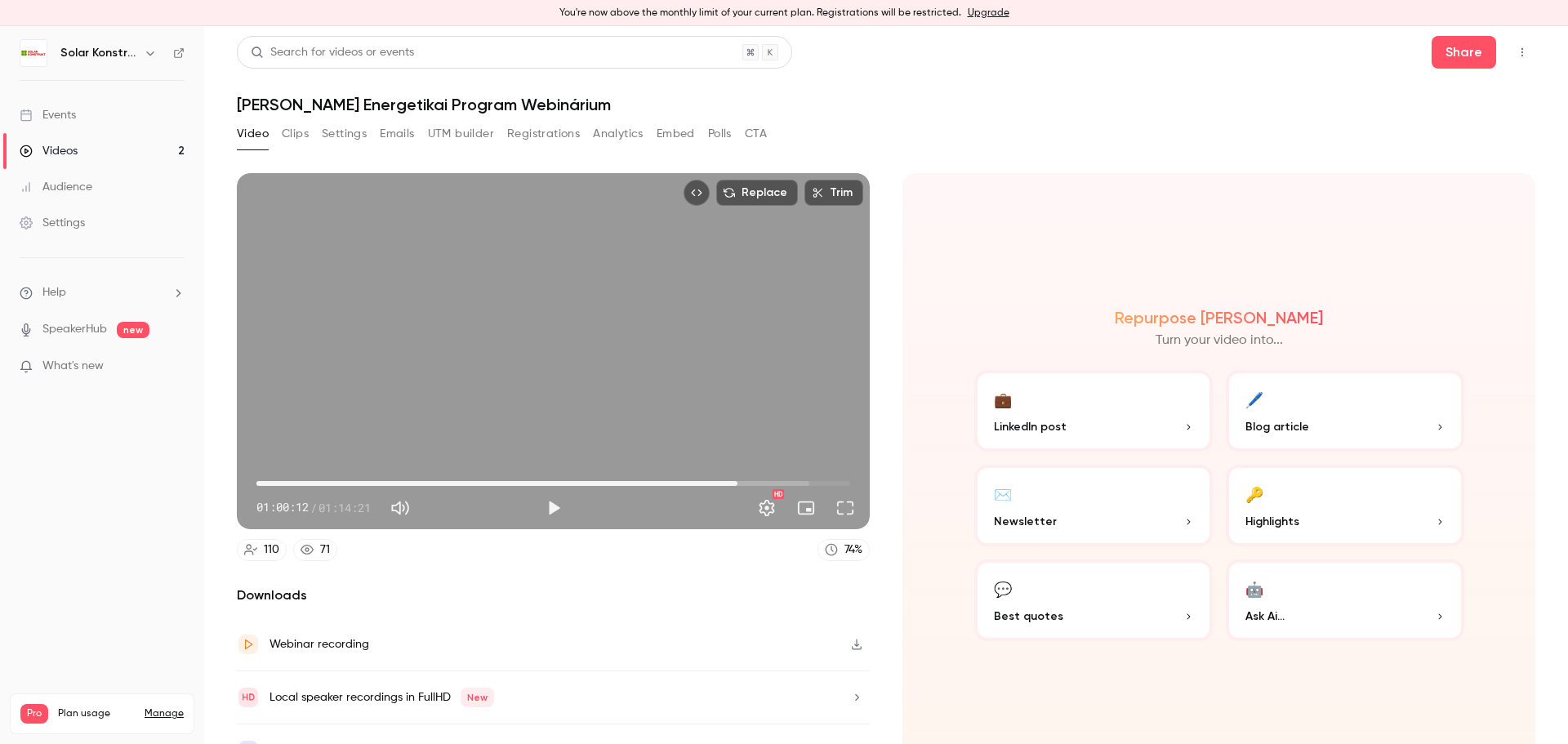
click at [147, 56] on icon "button" at bounding box center [151, 53] width 13 height 13
click at [74, 518] on div at bounding box center [784, 372] width 1568 height 744
click at [86, 223] on link "Settings" at bounding box center [102, 222] width 204 height 36
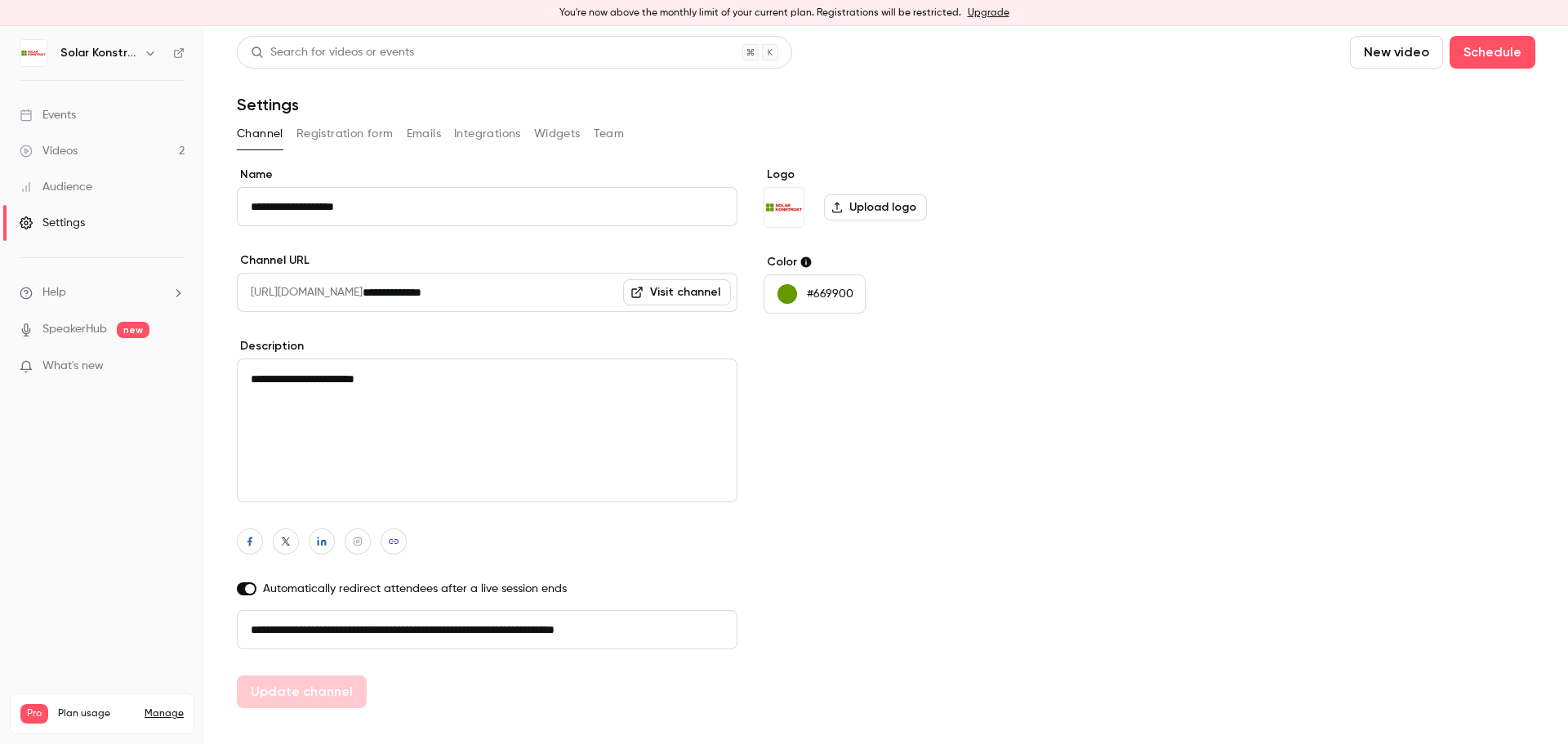
click at [605, 138] on button "Team" at bounding box center [609, 133] width 31 height 26
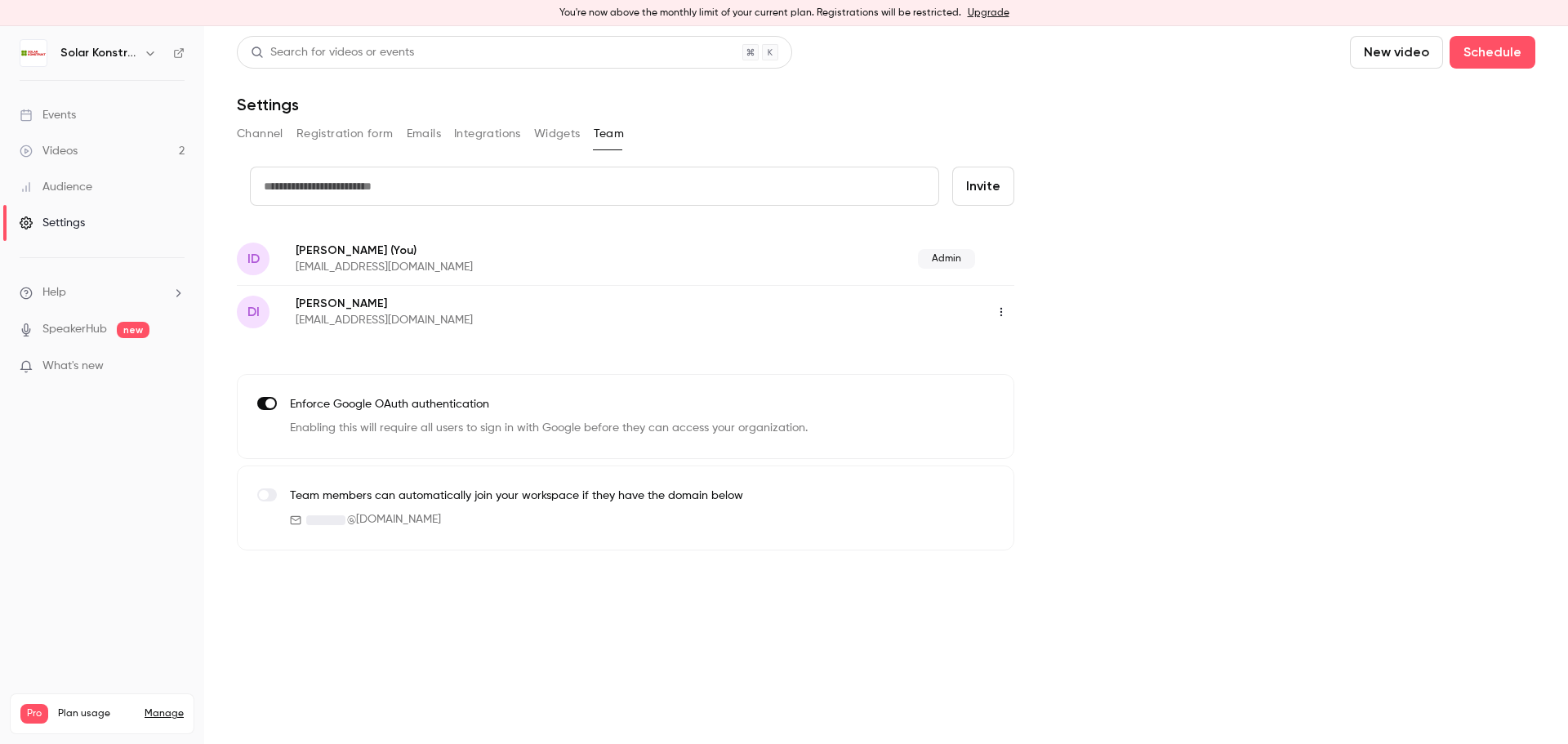
click at [335, 195] on input "text" at bounding box center [595, 186] width 689 height 40
type input "**********"
click at [975, 180] on button "Invite" at bounding box center [983, 186] width 62 height 40
